Goal: Find contact information: Find contact information

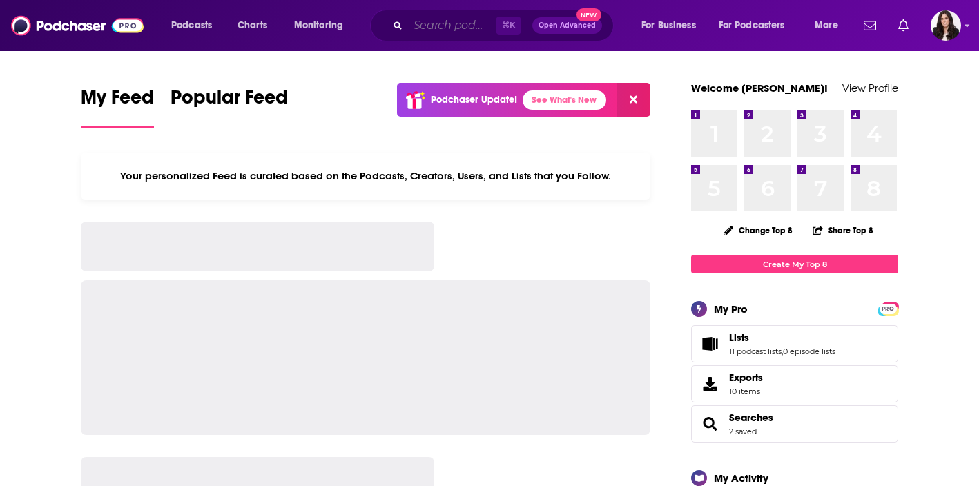
drag, startPoint x: 0, startPoint y: 0, endPoint x: 439, endPoint y: 25, distance: 439.6
click at [439, 25] on input "Search podcasts, credits, & more..." at bounding box center [452, 25] width 88 height 22
paste input "news Inside The Mix podcast, music production and mixing tips Inside The Mix Po…"
type input "news Inside The Mix podcast, music production and mixing tips Inside The Mix Po…"
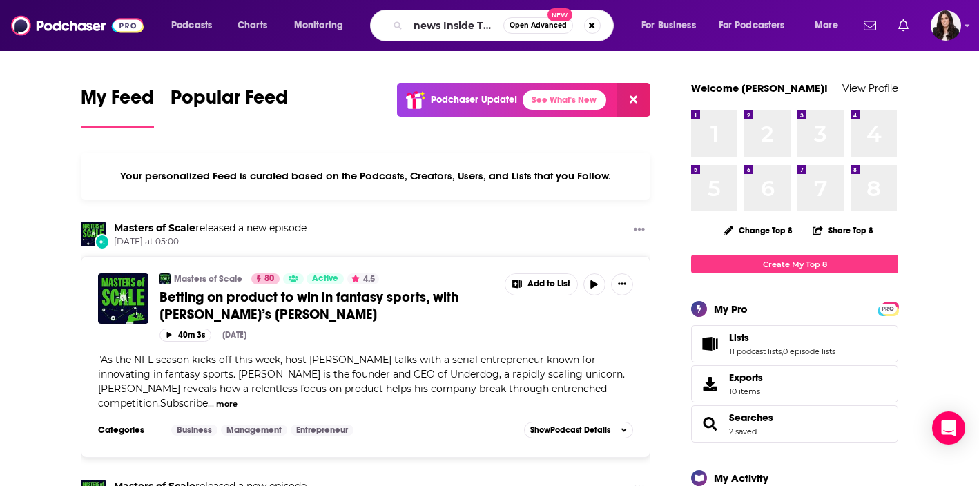
click at [535, 26] on span "Open Advanced" at bounding box center [537, 25] width 57 height 7
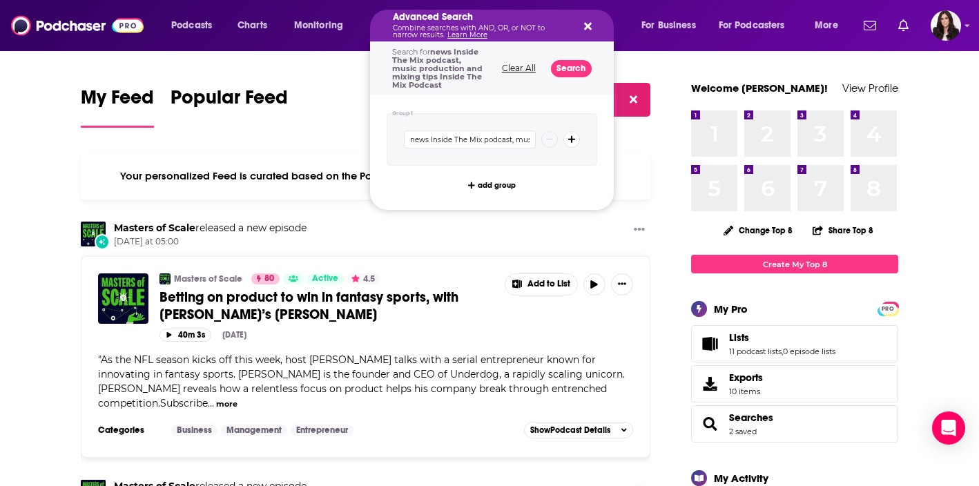
click at [585, 26] on icon "Search podcasts, credits, & more..." at bounding box center [588, 27] width 8 height 8
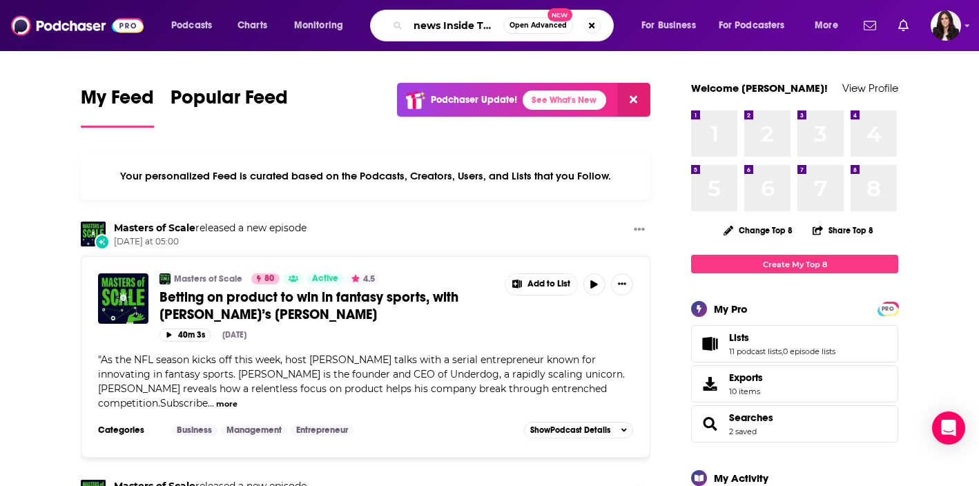
click at [453, 21] on input "news Inside The Mix podcast, music production and mixing tips Inside The Mix Po…" at bounding box center [455, 25] width 95 height 22
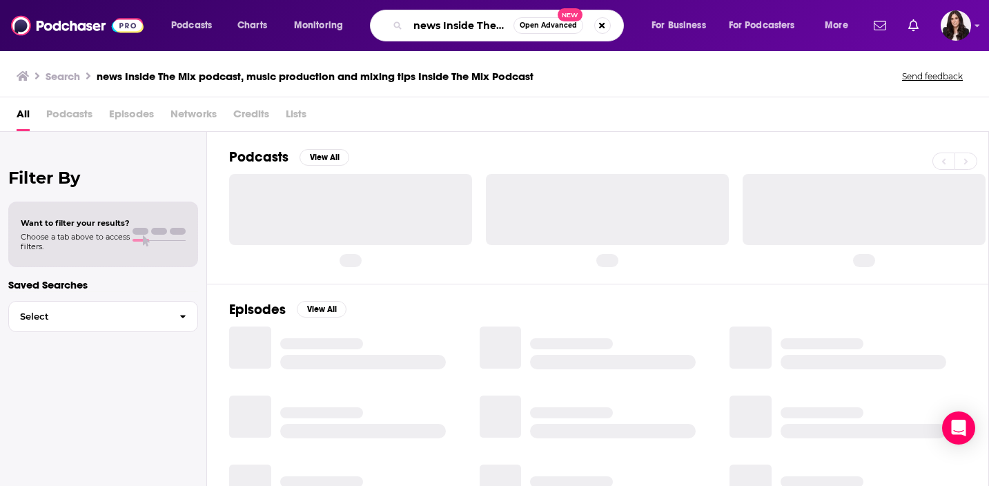
click at [477, 21] on input "news Inside The Mix podcast, music production and mixing tips Inside The Mix Po…" at bounding box center [461, 25] width 106 height 22
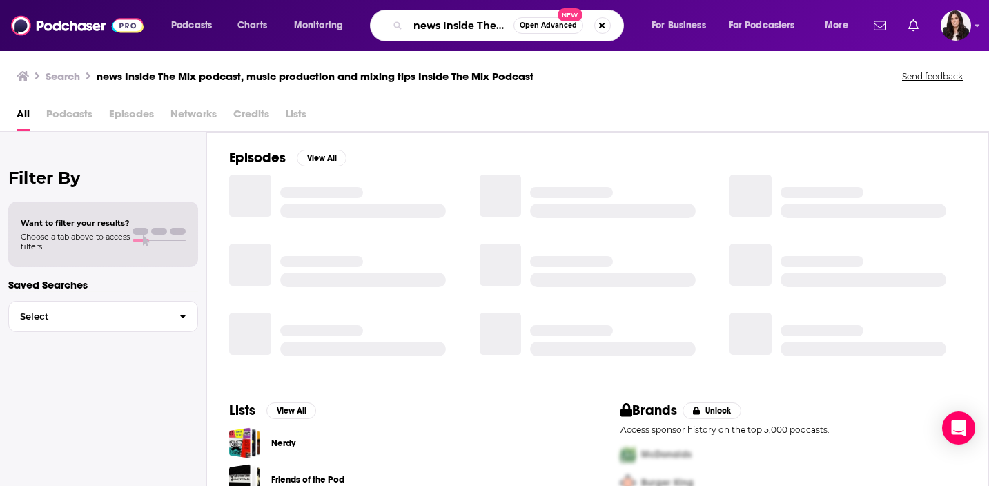
click at [436, 27] on input "news Inside The Mix podcast, music production and mixing tips Inside The Mix Po…" at bounding box center [461, 25] width 106 height 22
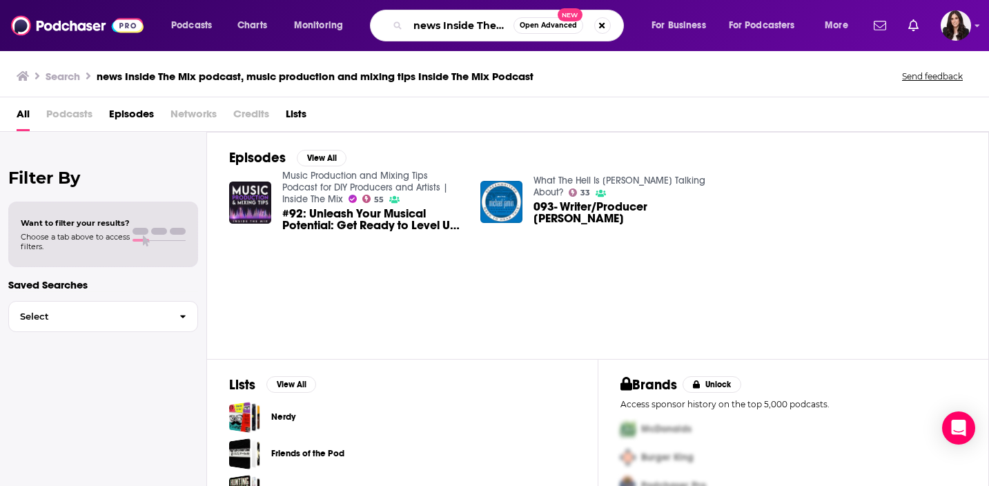
drag, startPoint x: 444, startPoint y: 26, endPoint x: 401, endPoint y: 25, distance: 43.5
click at [401, 26] on div "news Inside The Mix podcast, music production and mixing tips Inside The Mix Po…" at bounding box center [497, 26] width 254 height 32
type input "Inside The Mix podcast, music production and mixing tips Inside The Mix Podcast"
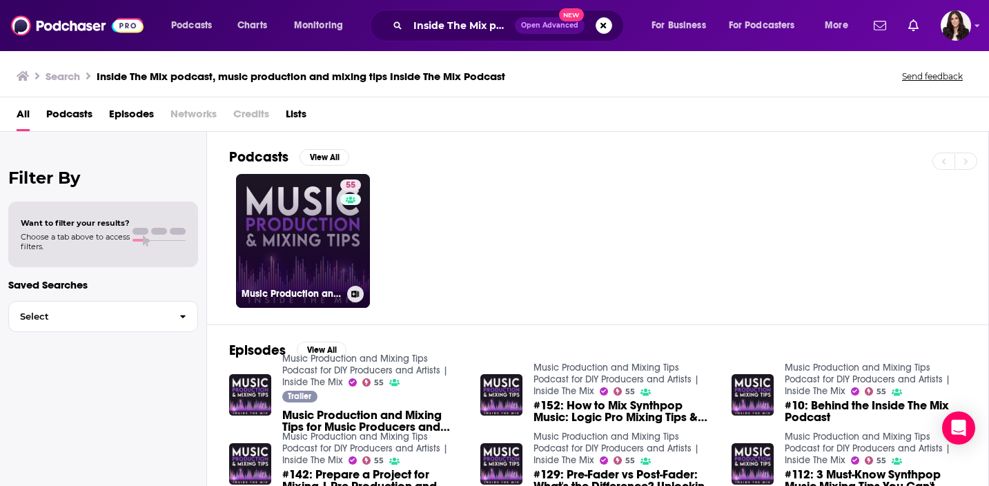
click at [306, 288] on h3 "Music Production and Mixing Tips Podcast for DIY Producers and Artists | Inside…" at bounding box center [292, 294] width 100 height 12
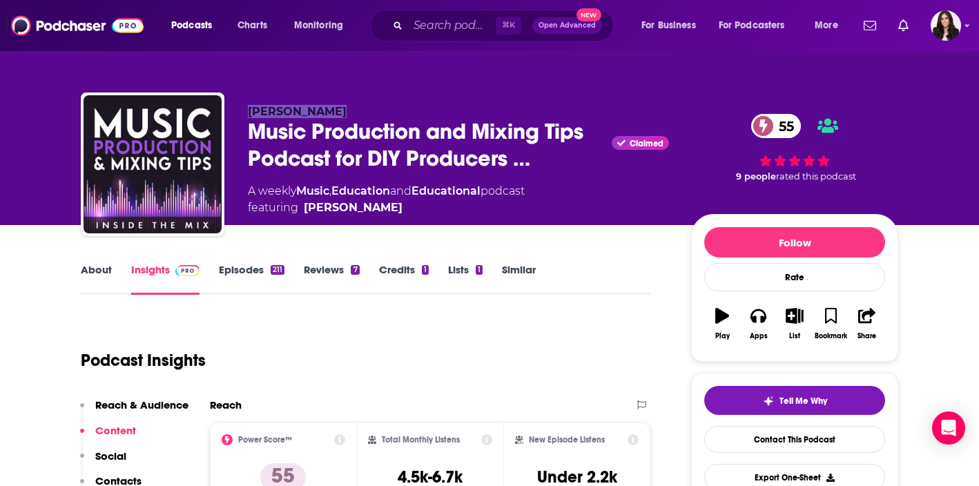
drag, startPoint x: 341, startPoint y: 113, endPoint x: 250, endPoint y: 113, distance: 90.4
click at [250, 113] on p "[PERSON_NAME]" at bounding box center [458, 111] width 421 height 13
copy span "[PERSON_NAME]"
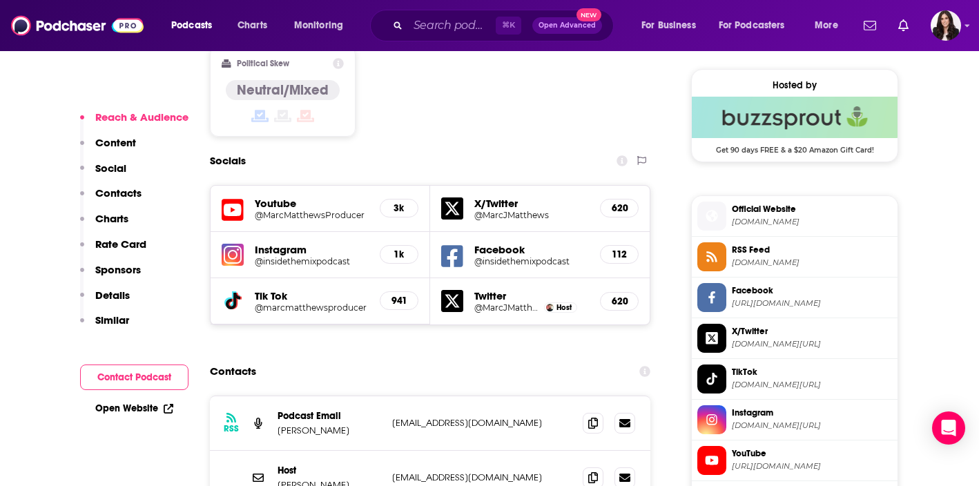
scroll to position [1236, 0]
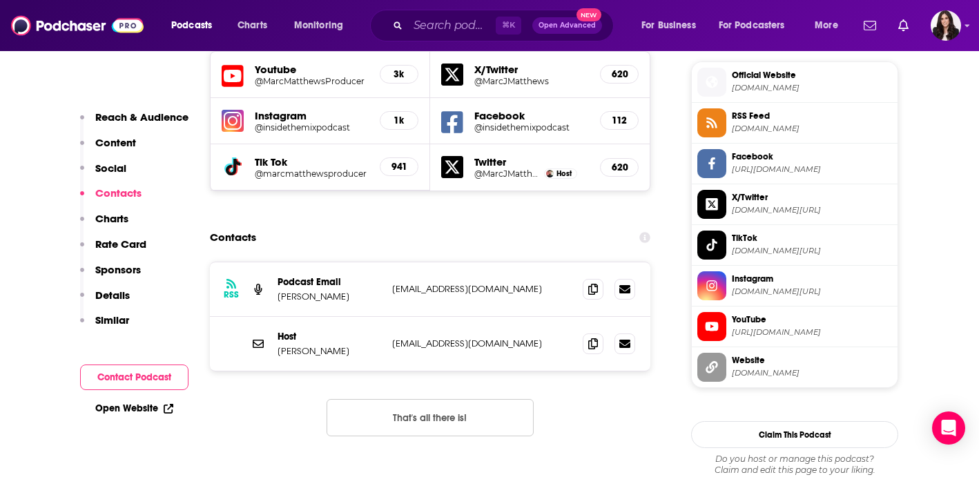
drag, startPoint x: 542, startPoint y: 234, endPoint x: 390, endPoint y: 233, distance: 152.5
click at [390, 262] on div "RSS Podcast Email [PERSON_NAME] [EMAIL_ADDRESS][DOMAIN_NAME] [EMAIL_ADDRESS][DO…" at bounding box center [430, 289] width 440 height 55
copy p "[EMAIL_ADDRESS][DOMAIN_NAME]"
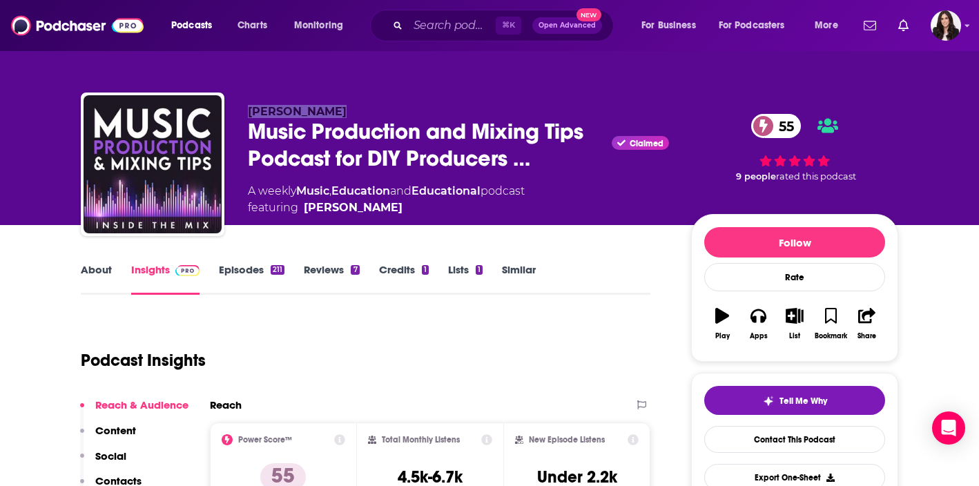
scroll to position [0, 0]
